Goal: Task Accomplishment & Management: Manage account settings

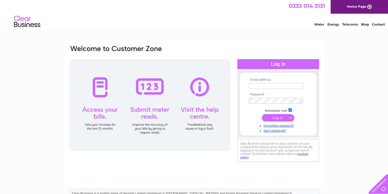
click at [267, 86] on input "text" at bounding box center [276, 86] width 54 height 6
type input "inverkipbc@yahoo.com"
click at [281, 119] on input "submit" at bounding box center [278, 117] width 32 height 7
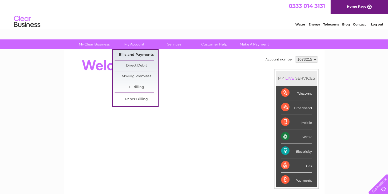
click at [133, 54] on link "Bills and Payments" at bounding box center [135, 55] width 43 height 11
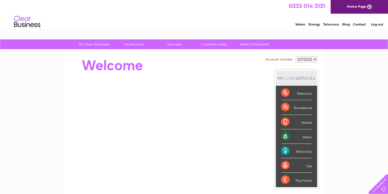
scroll to position [26, 0]
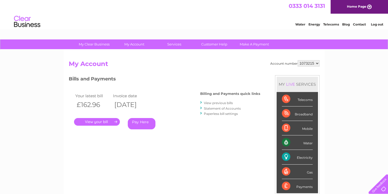
click at [98, 121] on link "." at bounding box center [97, 122] width 46 height 8
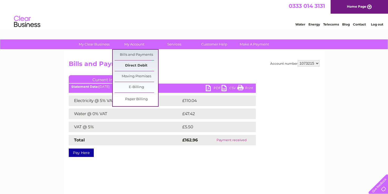
click at [136, 63] on link "Direct Debit" at bounding box center [135, 66] width 43 height 11
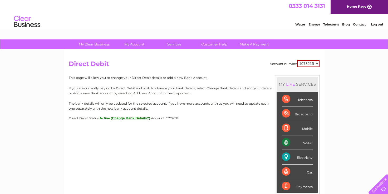
click at [373, 24] on link "Log out" at bounding box center [376, 24] width 12 height 4
